Goal: Transaction & Acquisition: Purchase product/service

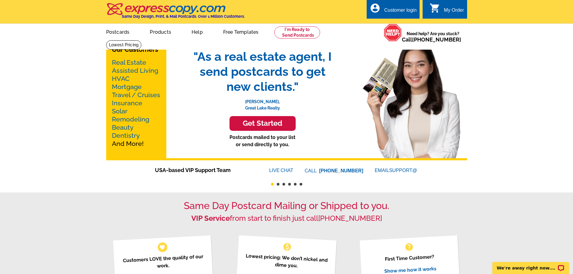
click at [262, 120] on h3 "Get Started" at bounding box center [262, 123] width 51 height 9
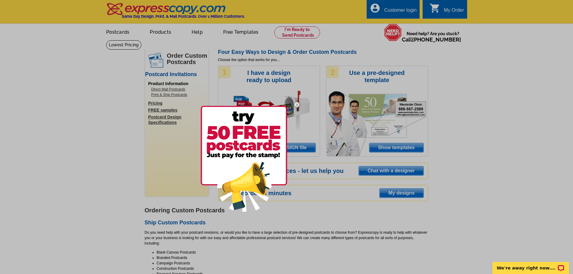
click at [299, 104] on img at bounding box center [296, 104] width 17 height 17
